Goal: Task Accomplishment & Management: Use online tool/utility

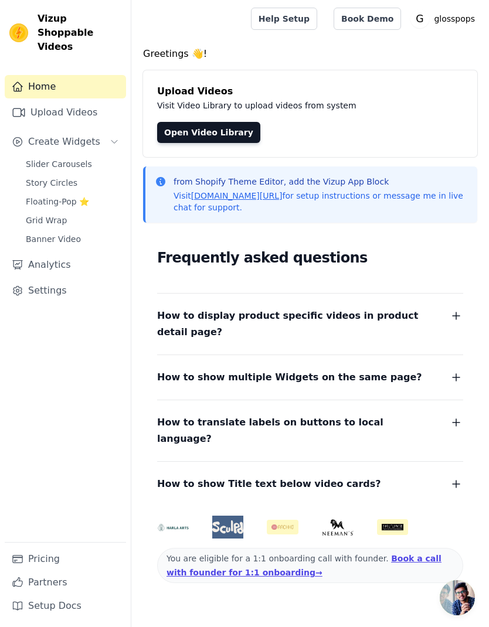
click at [47, 158] on span "Slider Carousels" at bounding box center [59, 164] width 66 height 12
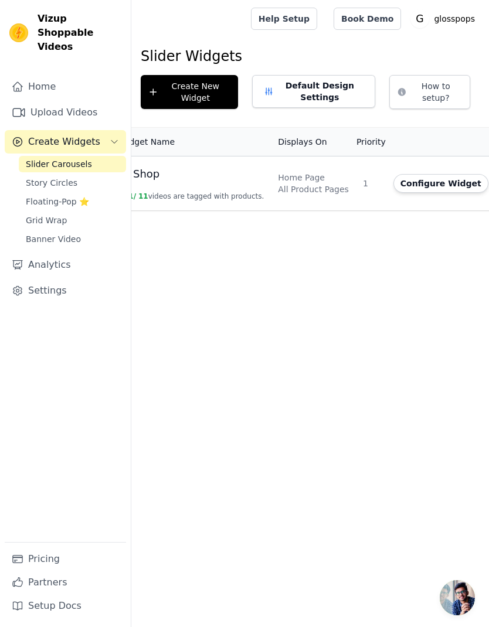
scroll to position [0, 40]
click at [444, 185] on button "Configure Widget" at bounding box center [436, 183] width 95 height 19
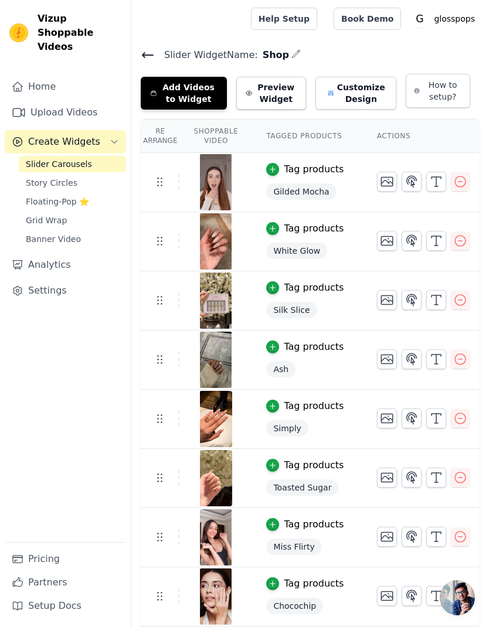
click at [151, 59] on icon at bounding box center [148, 55] width 14 height 14
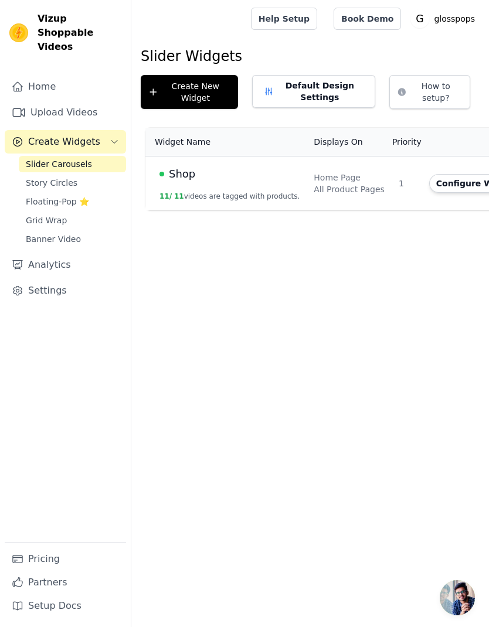
scroll to position [0, 56]
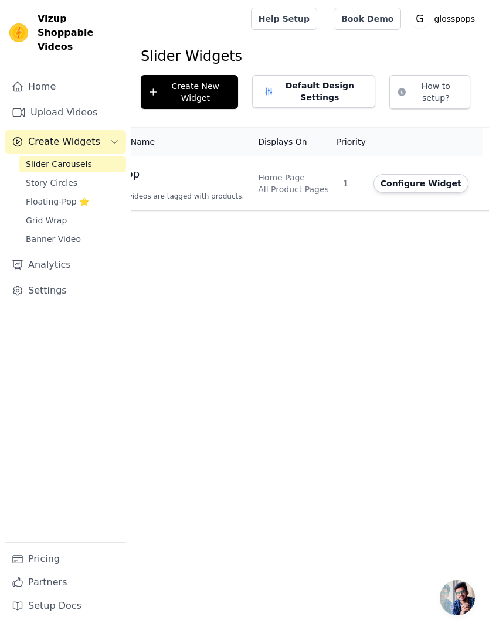
click at [390, 183] on button "Configure Widget" at bounding box center [420, 183] width 95 height 19
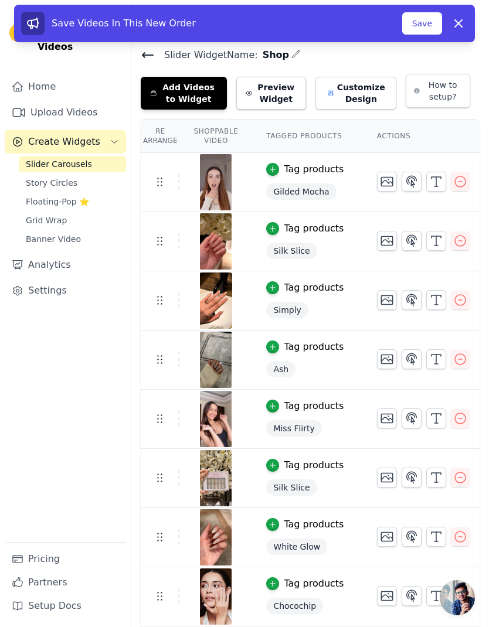
click at [432, 15] on button "Save" at bounding box center [422, 23] width 40 height 22
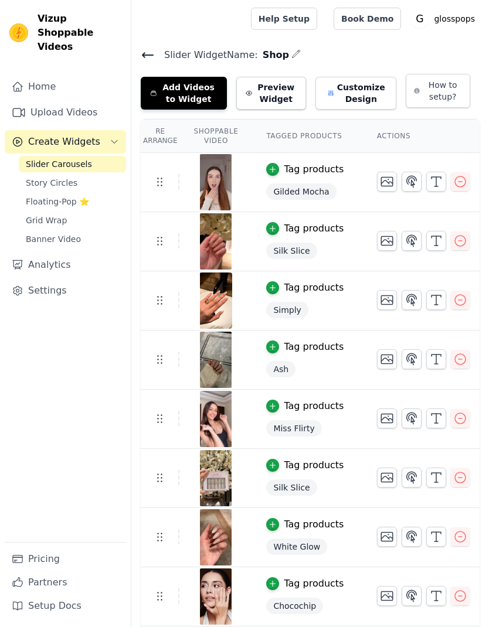
click at [352, 95] on button "Customize Design" at bounding box center [355, 93] width 81 height 33
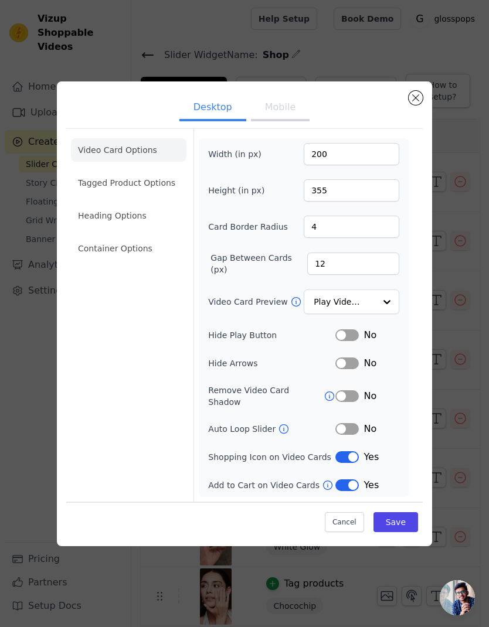
click at [98, 237] on li "Tagged Product Options" at bounding box center [128, 248] width 115 height 23
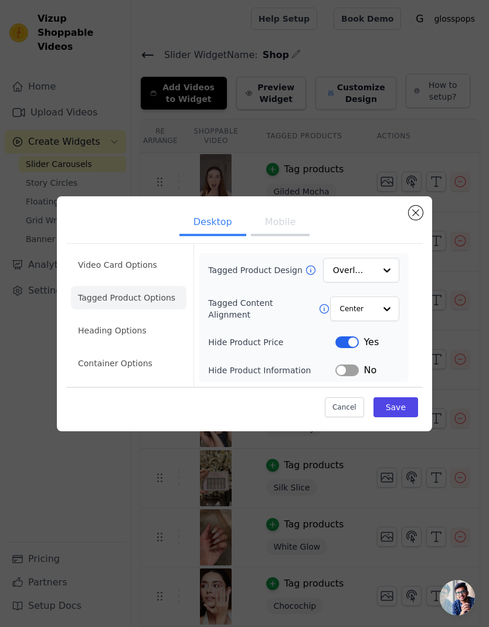
click at [101, 342] on li "Heading Options" at bounding box center [128, 330] width 115 height 23
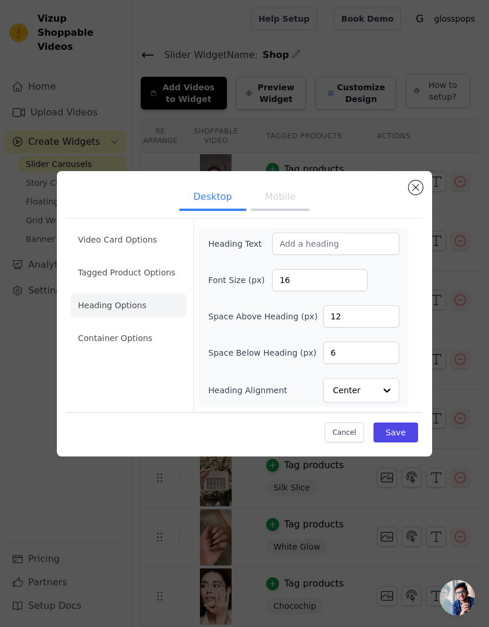
click at [115, 350] on li "Container Options" at bounding box center [128, 337] width 115 height 23
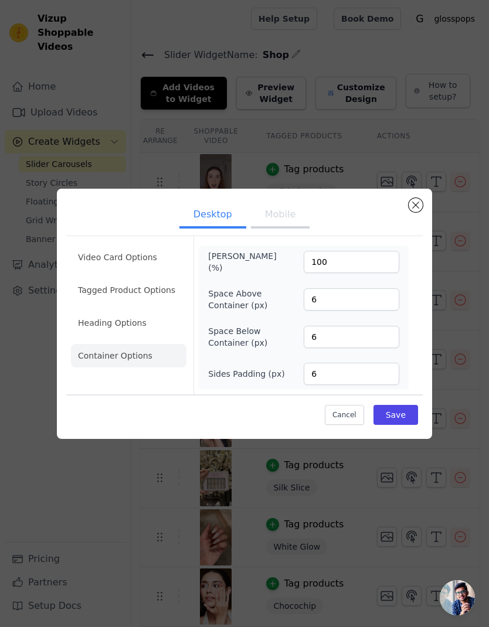
click at [274, 229] on button "Mobile" at bounding box center [280, 216] width 59 height 26
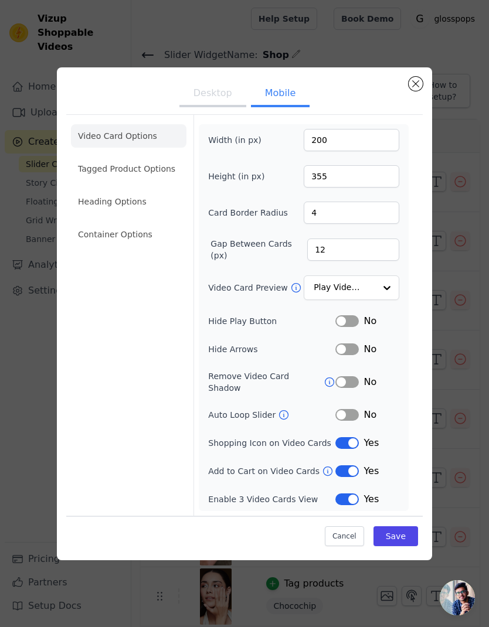
click at [89, 223] on li "Tagged Product Options" at bounding box center [128, 234] width 115 height 23
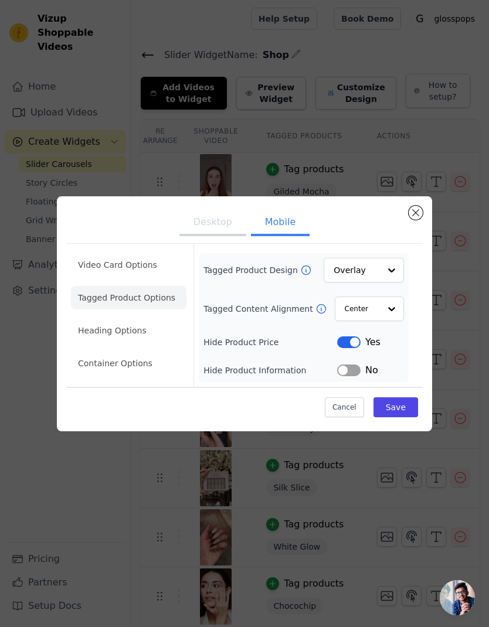
click at [84, 342] on li "Heading Options" at bounding box center [128, 330] width 115 height 23
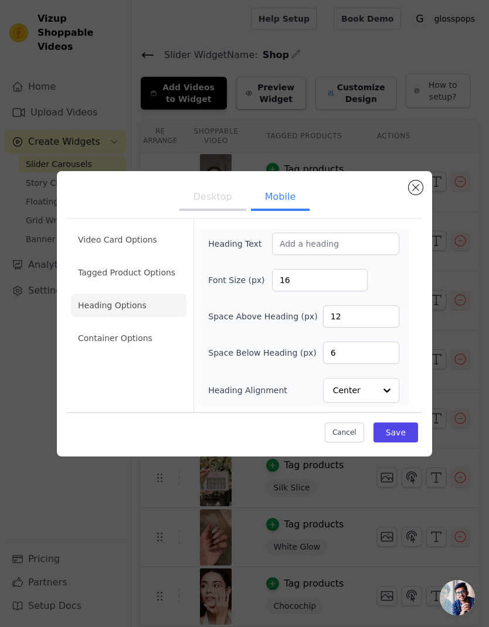
click at [131, 350] on li "Container Options" at bounding box center [128, 337] width 115 height 23
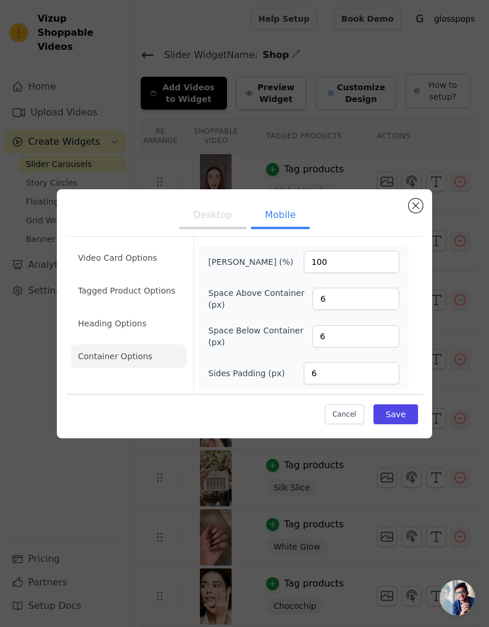
click at [421, 213] on button "Close modal" at bounding box center [415, 206] width 14 height 14
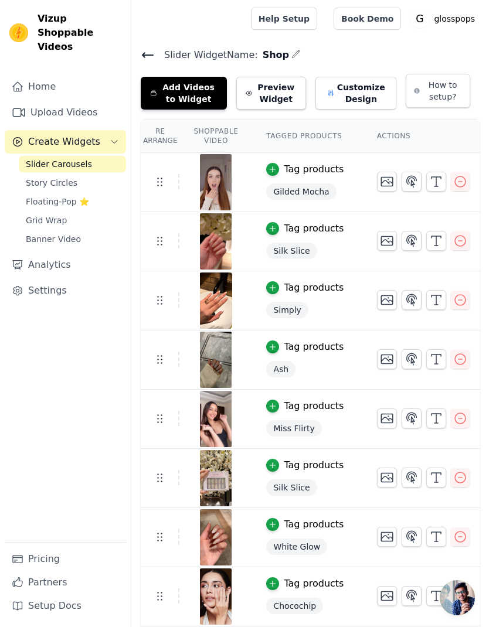
click at [55, 177] on span "Story Circles" at bounding box center [52, 183] width 52 height 12
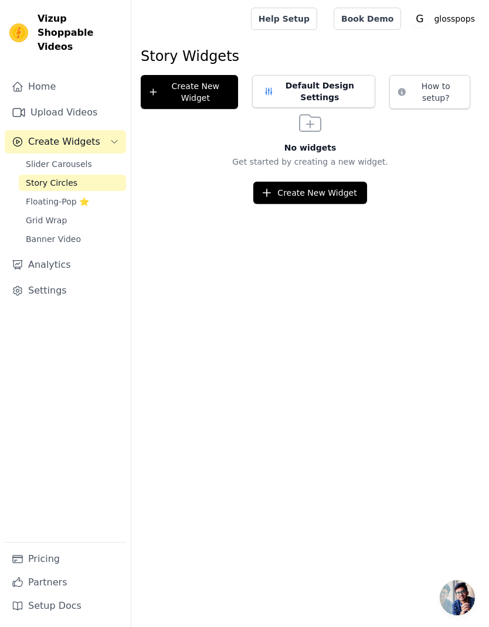
click at [62, 196] on span "Floating-Pop ⭐" at bounding box center [57, 202] width 63 height 12
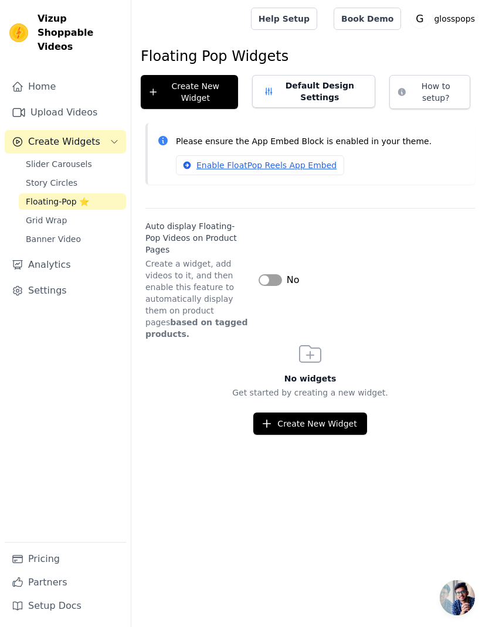
click at [57, 214] on span "Grid Wrap" at bounding box center [46, 220] width 41 height 12
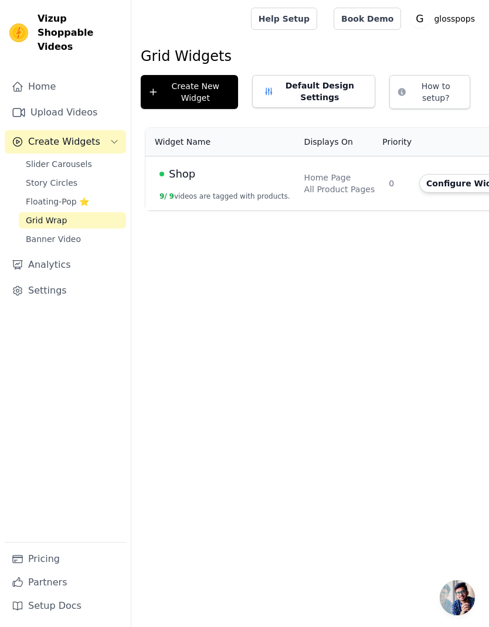
click at [373, 175] on td "Home Page All Product Pages" at bounding box center [339, 183] width 85 height 54
click at [50, 233] on span "Banner Video" at bounding box center [53, 239] width 55 height 12
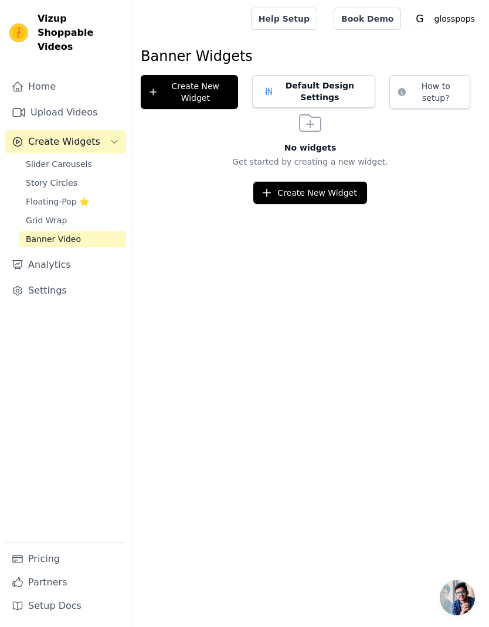
click at [49, 253] on link "Analytics" at bounding box center [65, 264] width 121 height 23
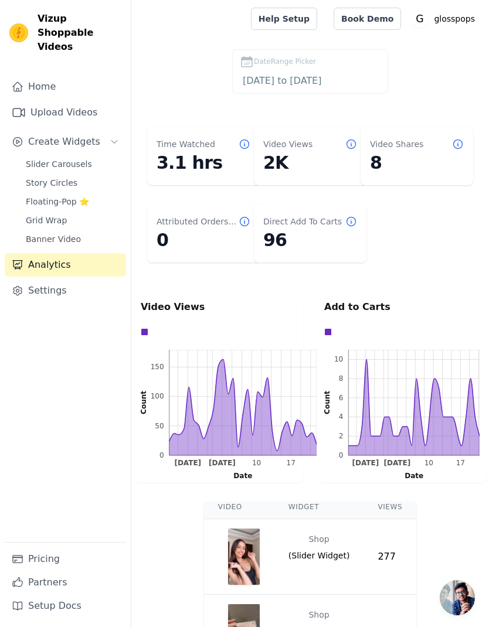
scroll to position [6, 0]
click at [66, 281] on link "Settings" at bounding box center [65, 290] width 121 height 23
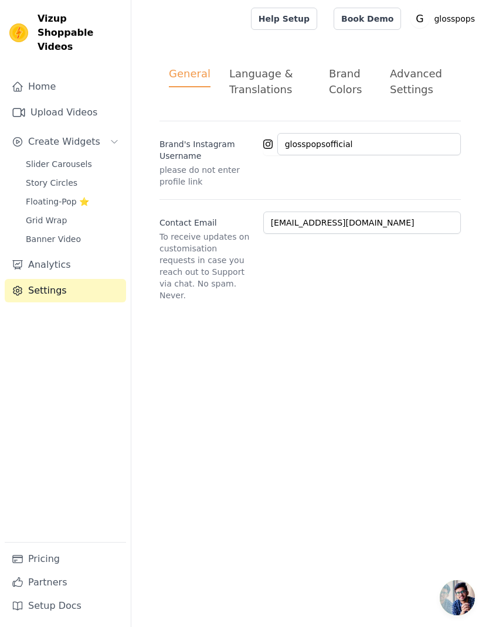
click at [39, 233] on span "Banner Video" at bounding box center [53, 239] width 55 height 12
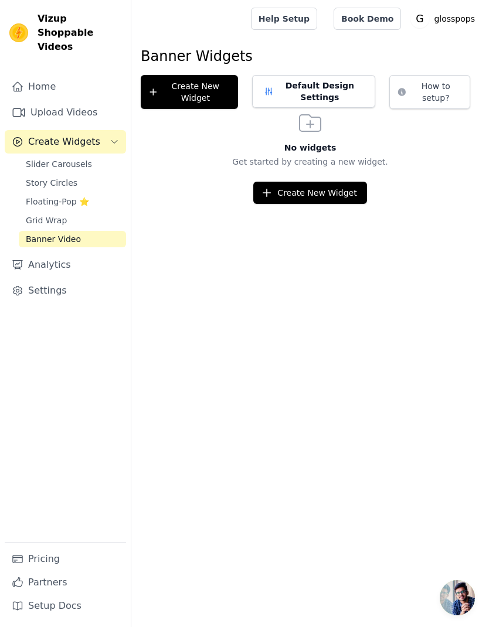
click at [37, 195] on link "Floating-Pop ⭐" at bounding box center [72, 201] width 107 height 16
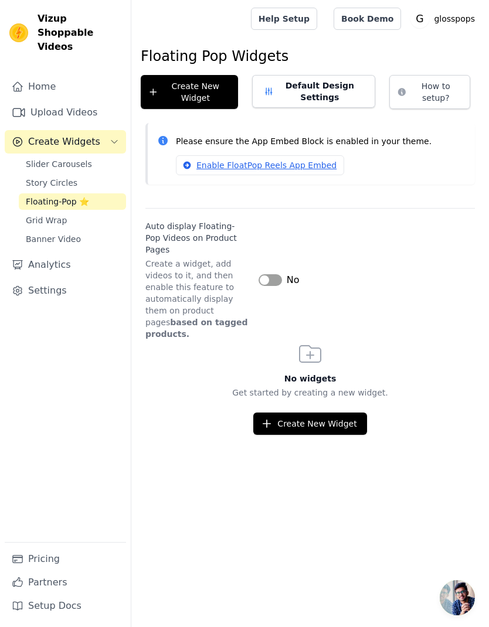
click at [41, 214] on span "Grid Wrap" at bounding box center [46, 220] width 41 height 12
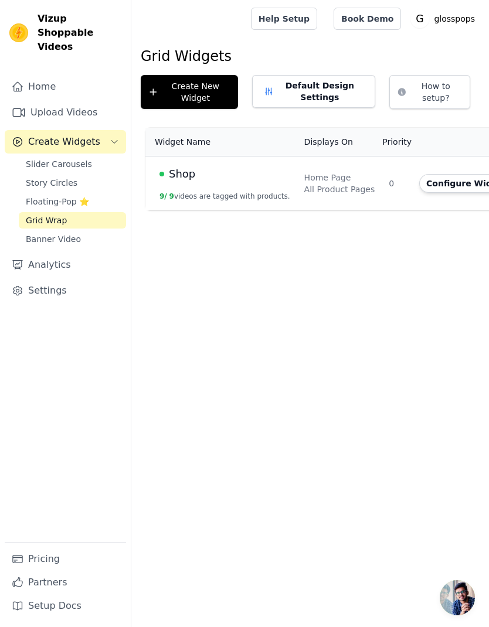
click at [32, 193] on link "Floating-Pop ⭐" at bounding box center [72, 201] width 107 height 16
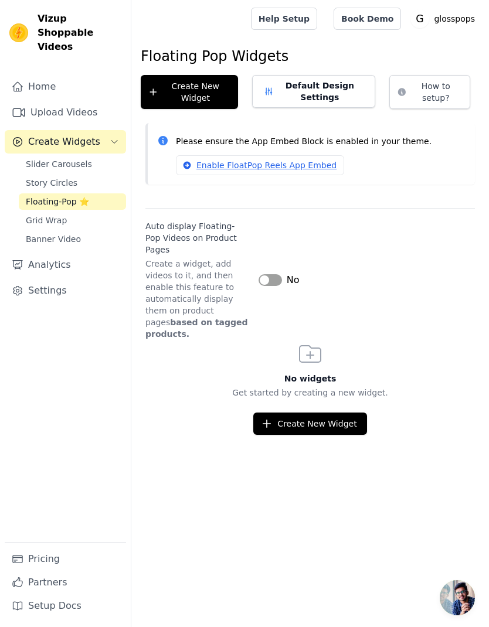
click at [35, 177] on span "Story Circles" at bounding box center [52, 183] width 52 height 12
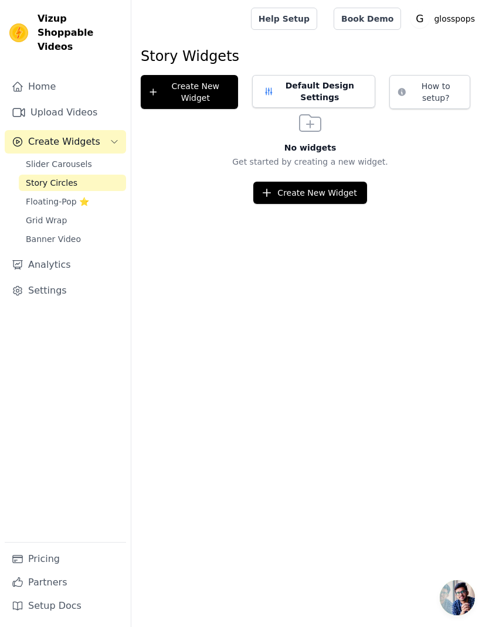
click at [30, 158] on span "Slider Carousels" at bounding box center [59, 164] width 66 height 12
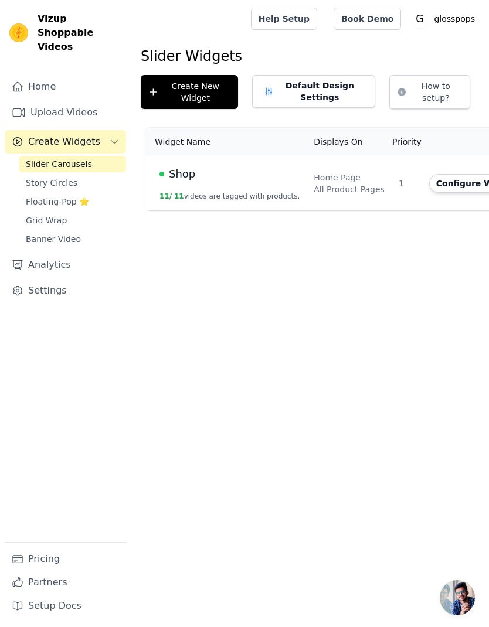
click at [35, 75] on link "Home" at bounding box center [65, 86] width 121 height 23
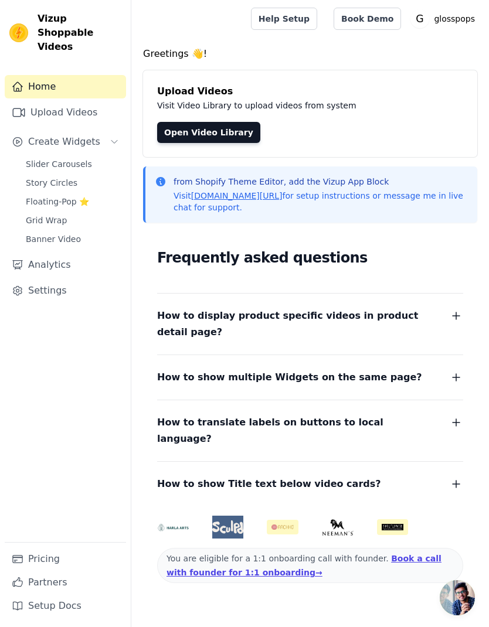
click at [461, 314] on icon "button" at bounding box center [456, 316] width 14 height 14
